Goal: Transaction & Acquisition: Purchase product/service

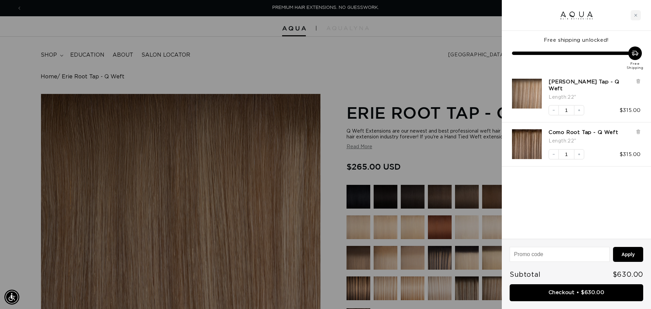
click at [362, 59] on div at bounding box center [325, 154] width 651 height 309
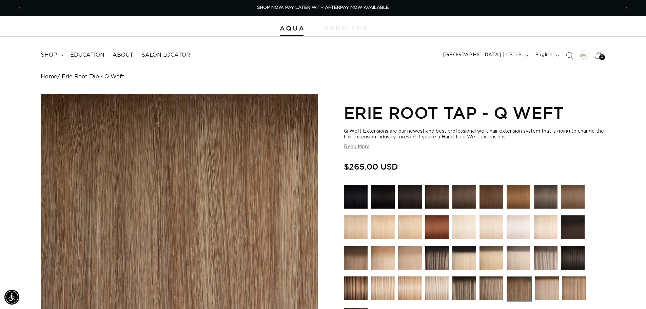
click at [600, 57] on div "2 2" at bounding box center [603, 57] width 6 height 6
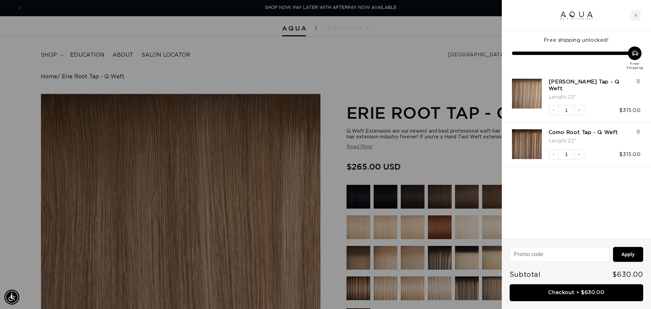
scroll to position [0, 603]
click at [599, 297] on link "Checkout • $630.00" at bounding box center [577, 292] width 134 height 17
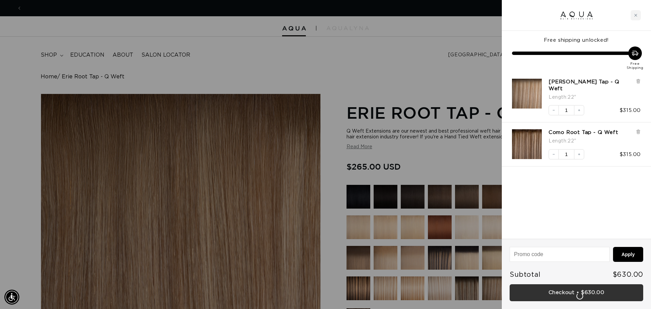
scroll to position [0, 1207]
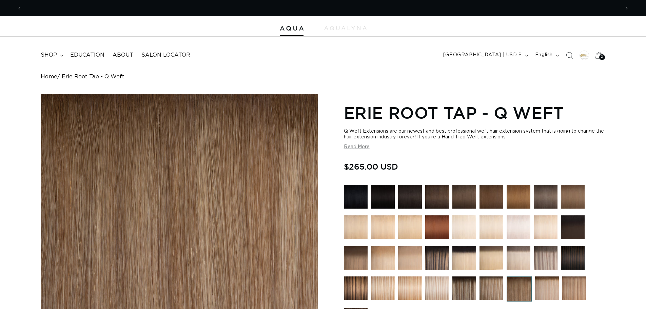
click at [599, 55] on icon at bounding box center [599, 55] width 16 height 16
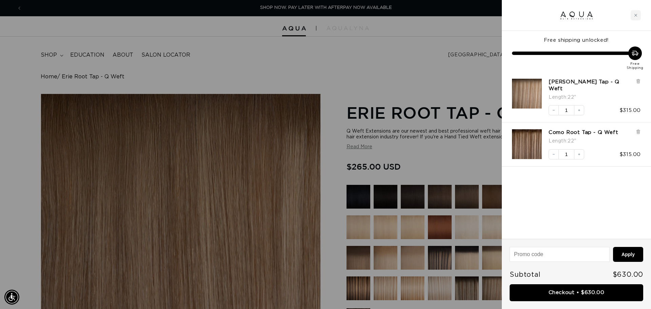
scroll to position [0, 1207]
click at [639, 79] on icon at bounding box center [638, 81] width 5 height 5
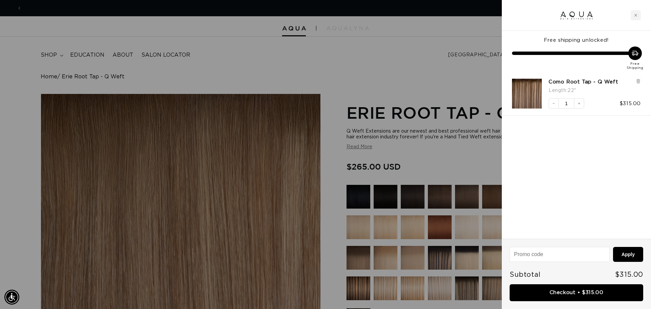
scroll to position [0, 603]
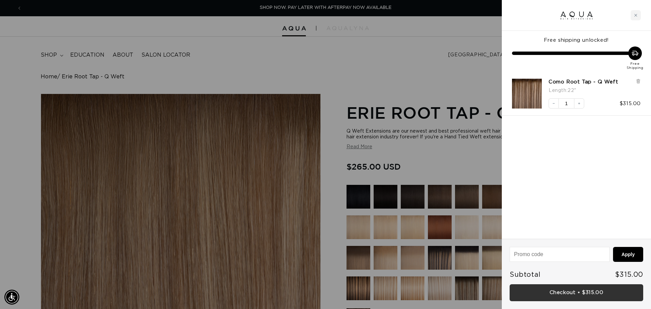
click at [550, 292] on link "Checkout • $315.00" at bounding box center [577, 292] width 134 height 17
